Goal: Information Seeking & Learning: Learn about a topic

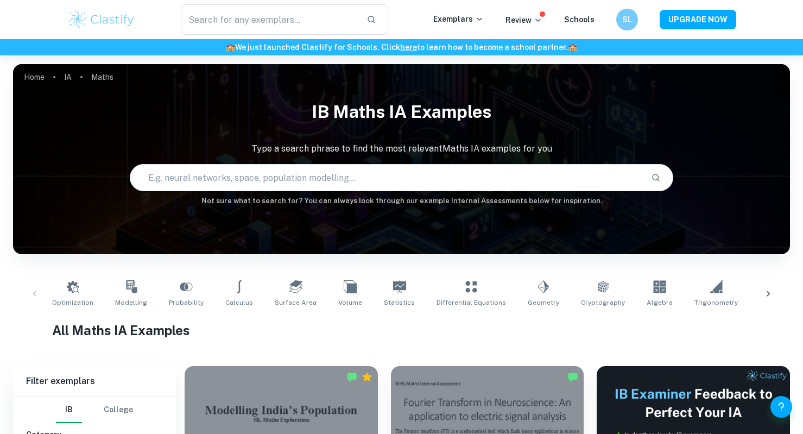
scroll to position [187, 0]
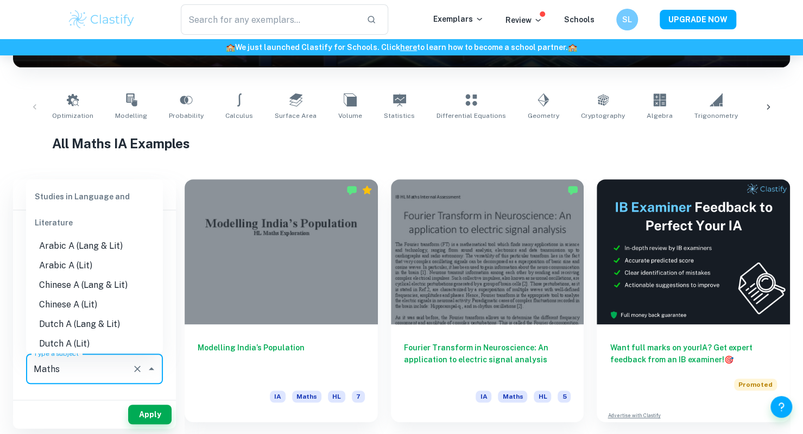
click at [124, 375] on input "Maths" at bounding box center [79, 368] width 97 height 21
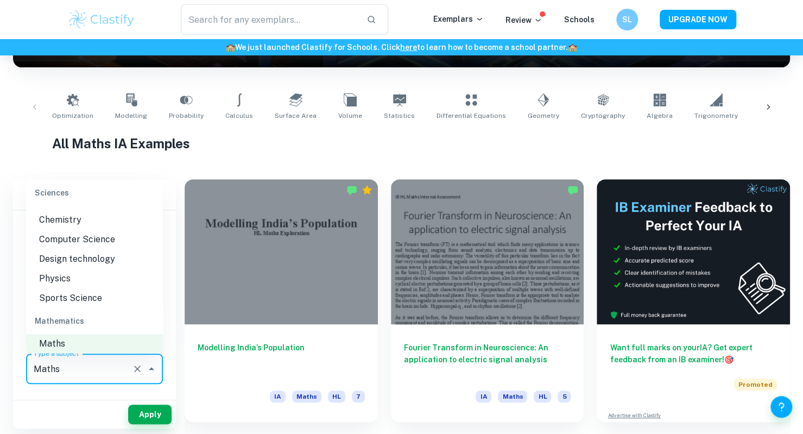
click at [82, 215] on li "Chemistry" at bounding box center [94, 220] width 137 height 20
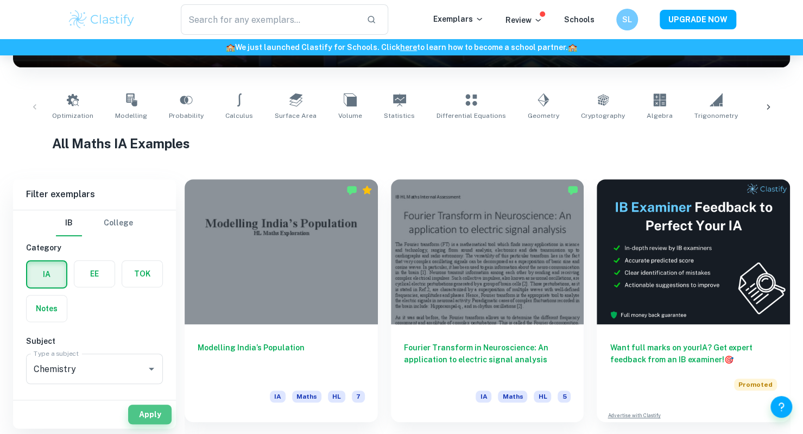
click at [154, 412] on button "Apply" at bounding box center [149, 414] width 43 height 20
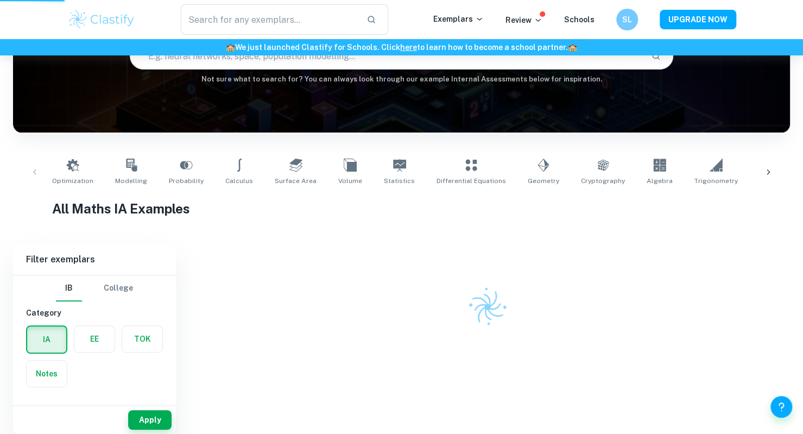
scroll to position [116, 0]
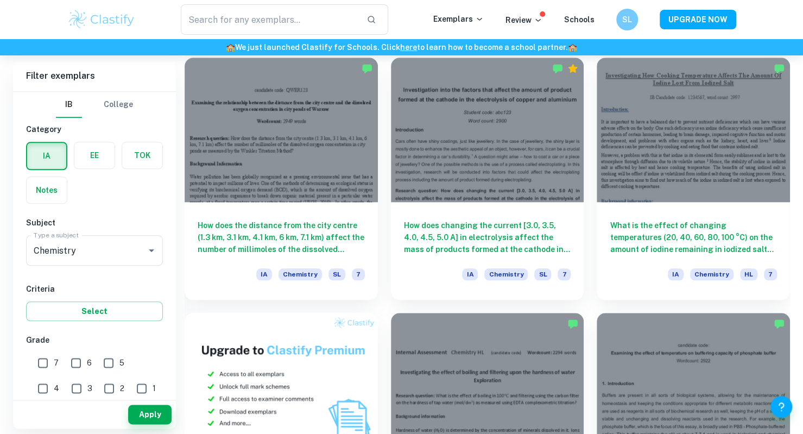
scroll to position [560, 0]
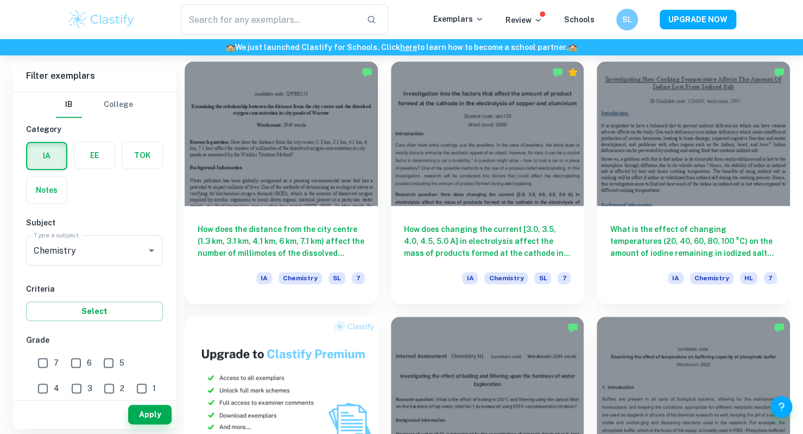
click at [329, 196] on div at bounding box center [281, 133] width 193 height 145
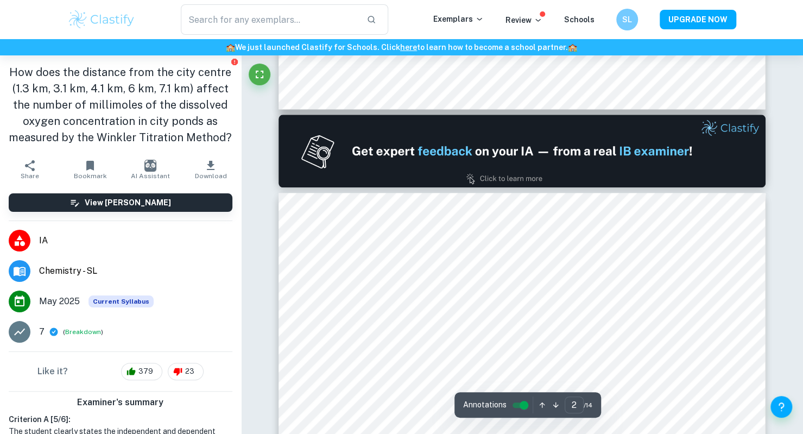
scroll to position [888, 0]
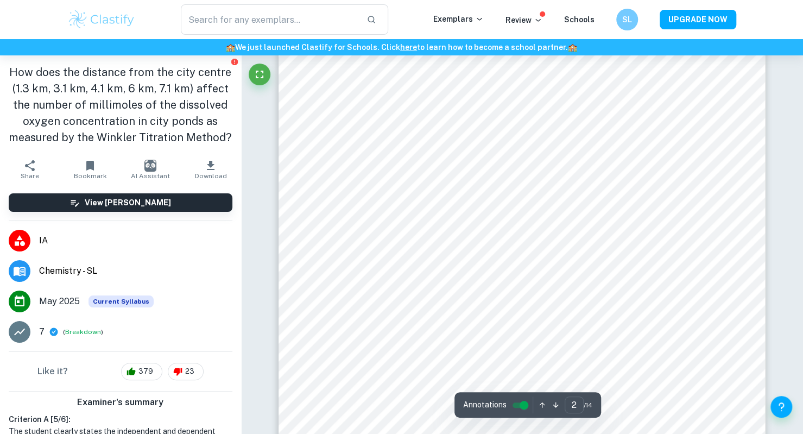
type input "1"
